Goal: Information Seeking & Learning: Learn about a topic

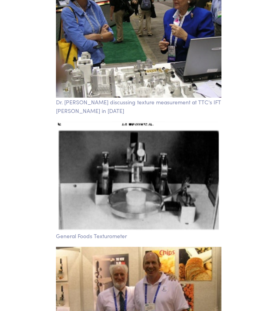
scroll to position [13378, 0]
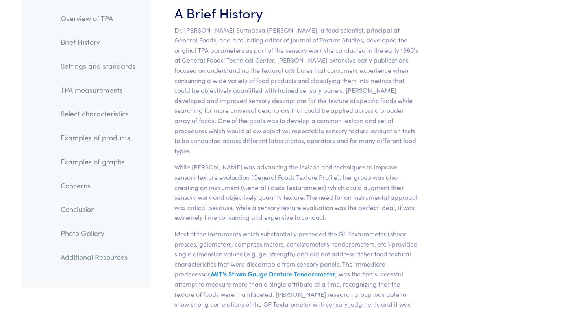
click at [96, 94] on link "TPA measurements" at bounding box center [97, 90] width 87 height 18
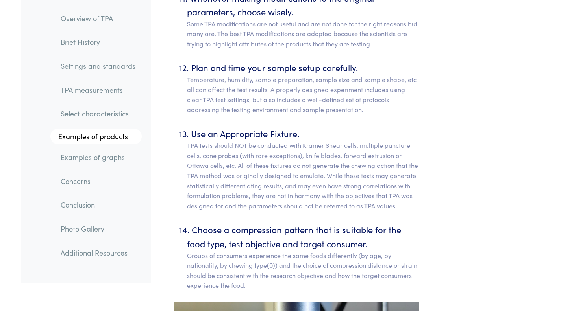
scroll to position [5319, 0]
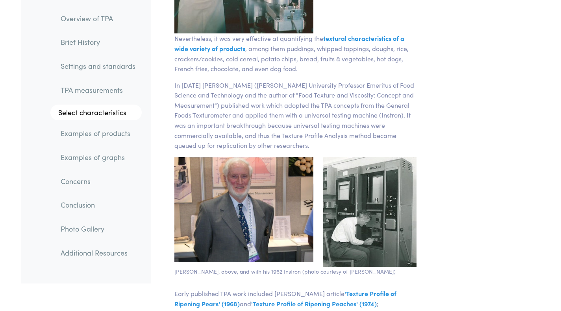
scroll to position [1144, 0]
